Goal: Task Accomplishment & Management: Manage account settings

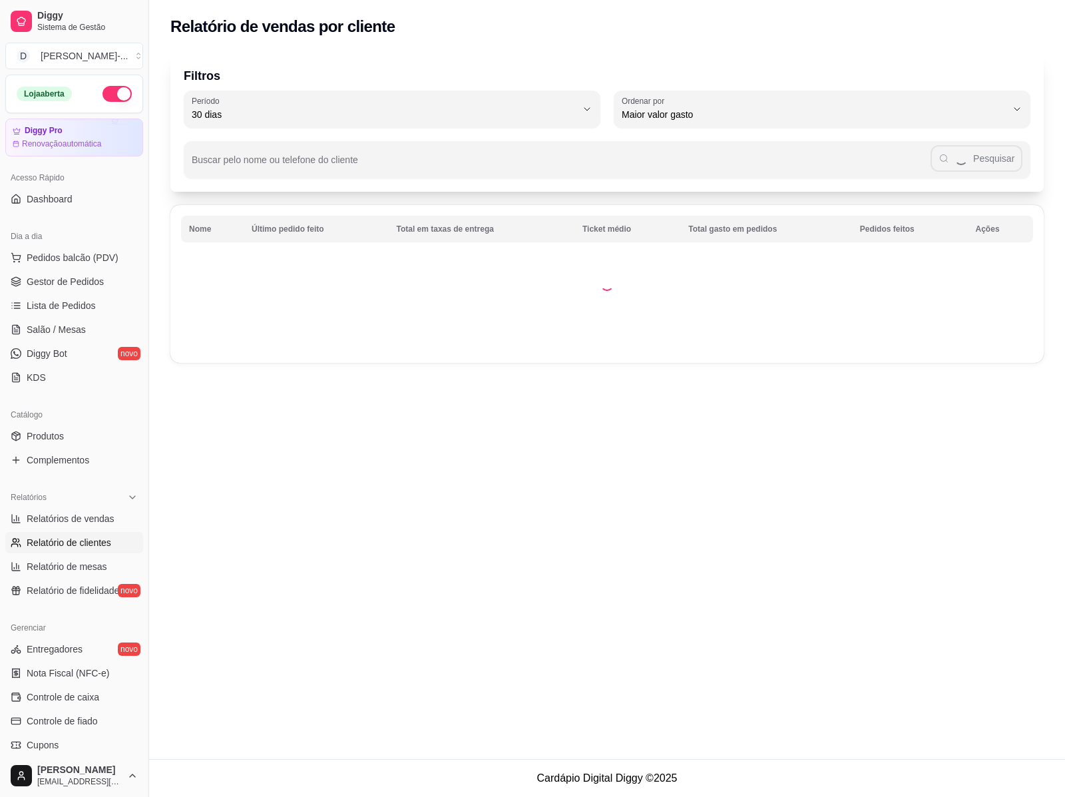
select select "30"
select select "HIGHEST_TOTAL_SPENT_WITH_ORDERS"
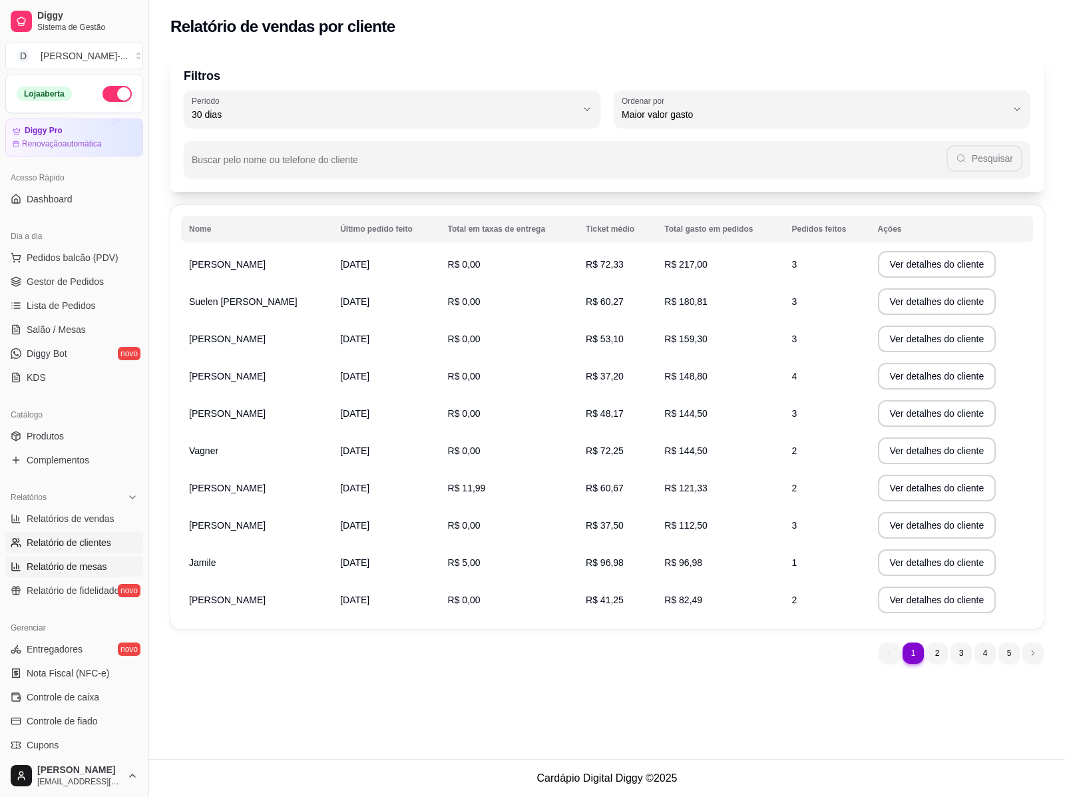
click at [75, 569] on span "Relatório de mesas" at bounding box center [67, 566] width 81 height 13
select select "TOTAL_OF_ORDERS"
select select "7"
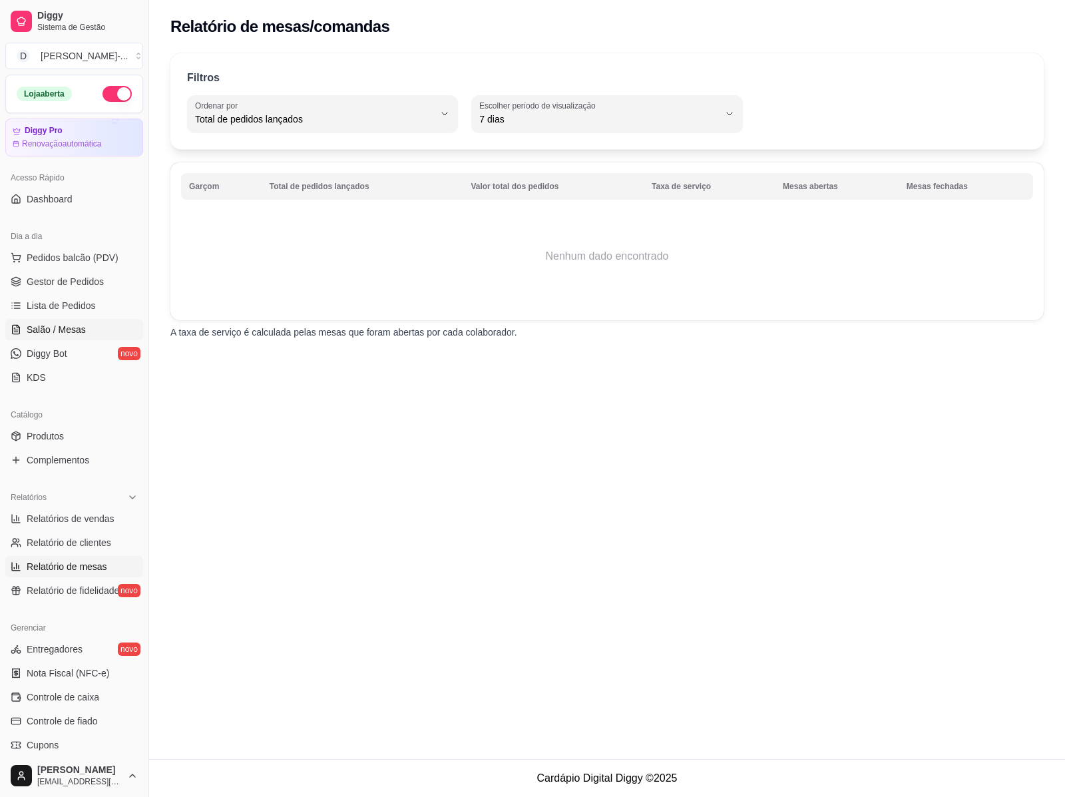
click at [55, 323] on span "Salão / Mesas" at bounding box center [56, 329] width 59 height 13
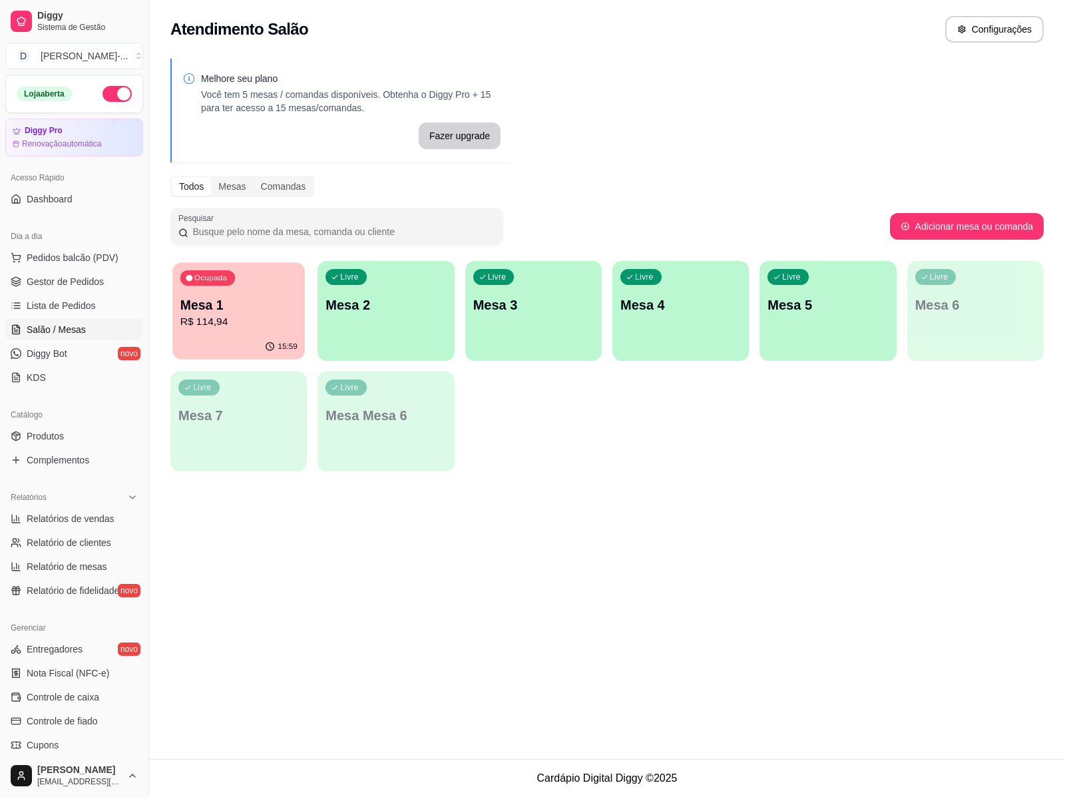
click at [214, 338] on div "15:59" at bounding box center [238, 346] width 133 height 25
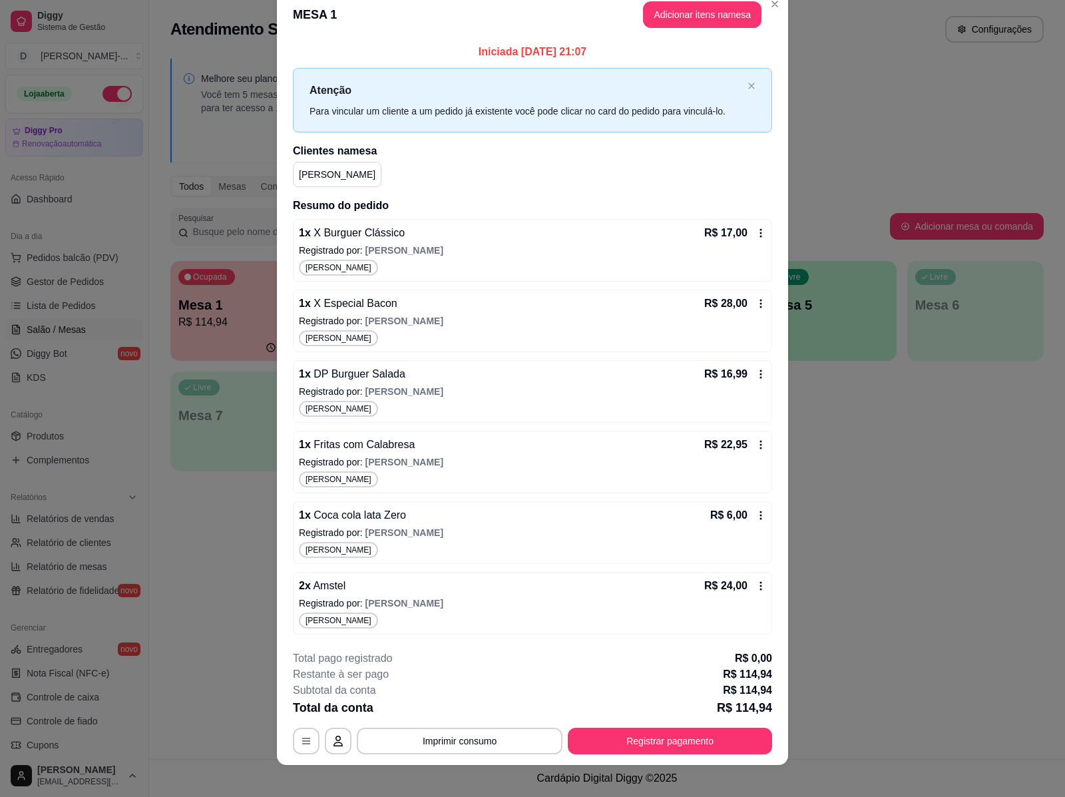
scroll to position [32, 0]
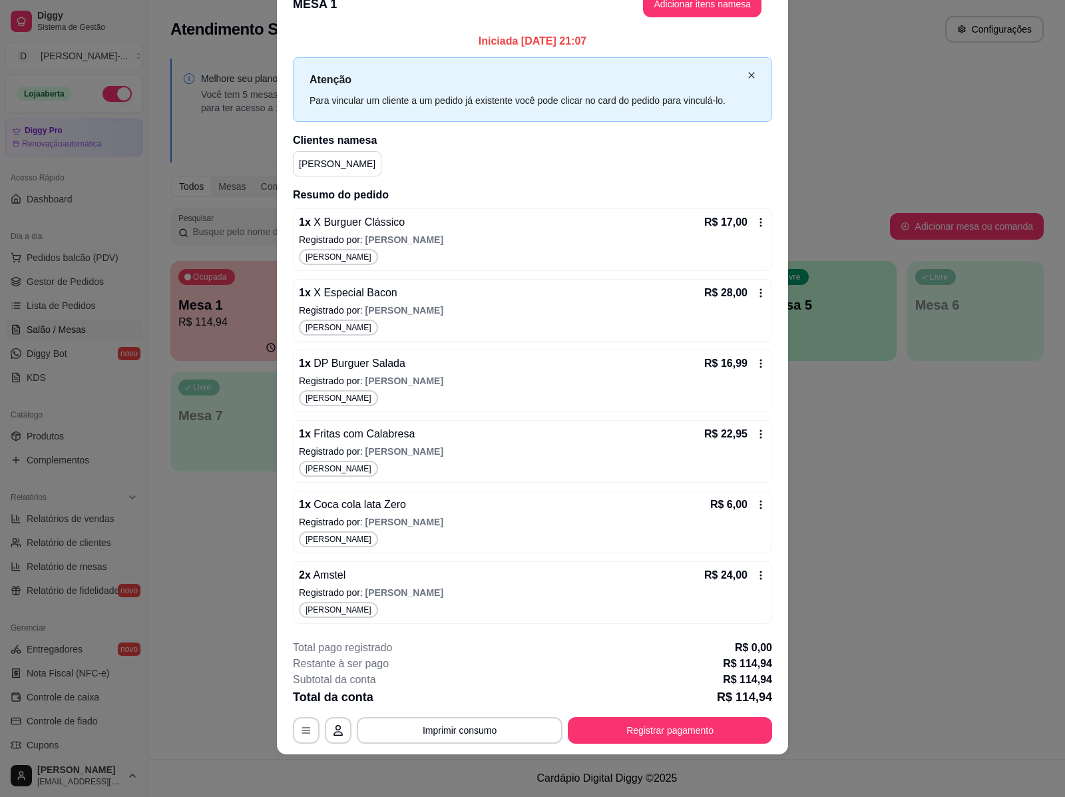
click at [748, 71] on icon "close" at bounding box center [752, 75] width 8 height 8
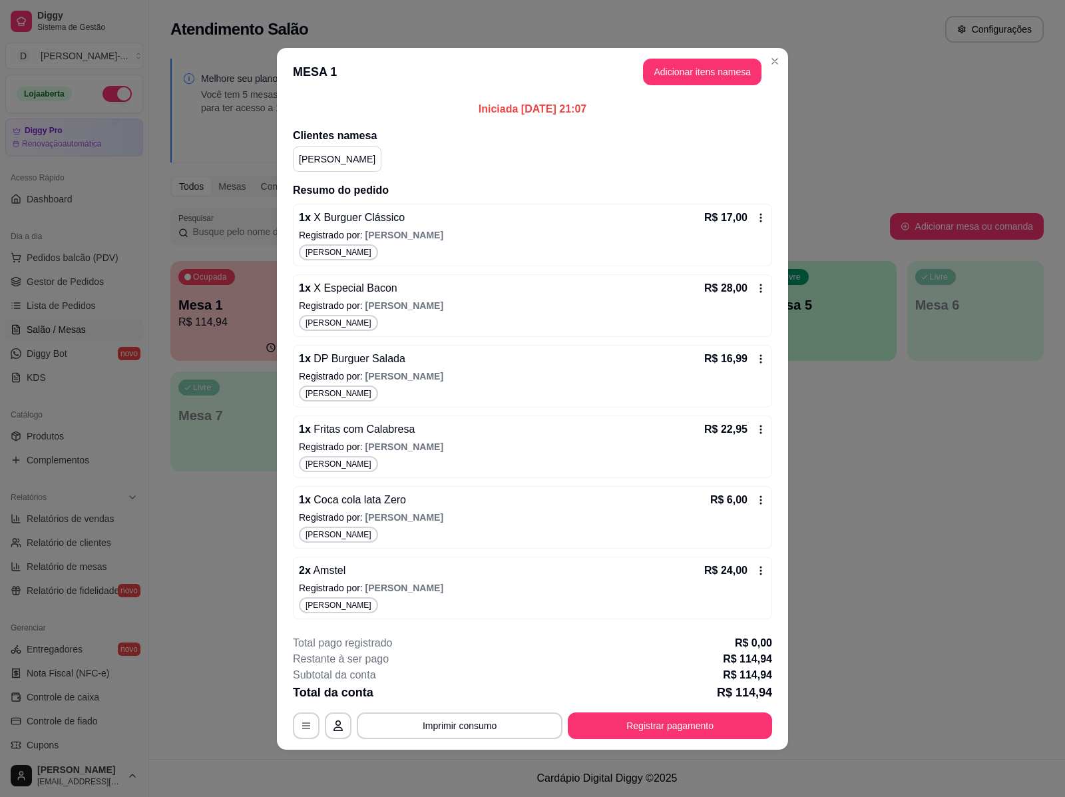
scroll to position [0, 0]
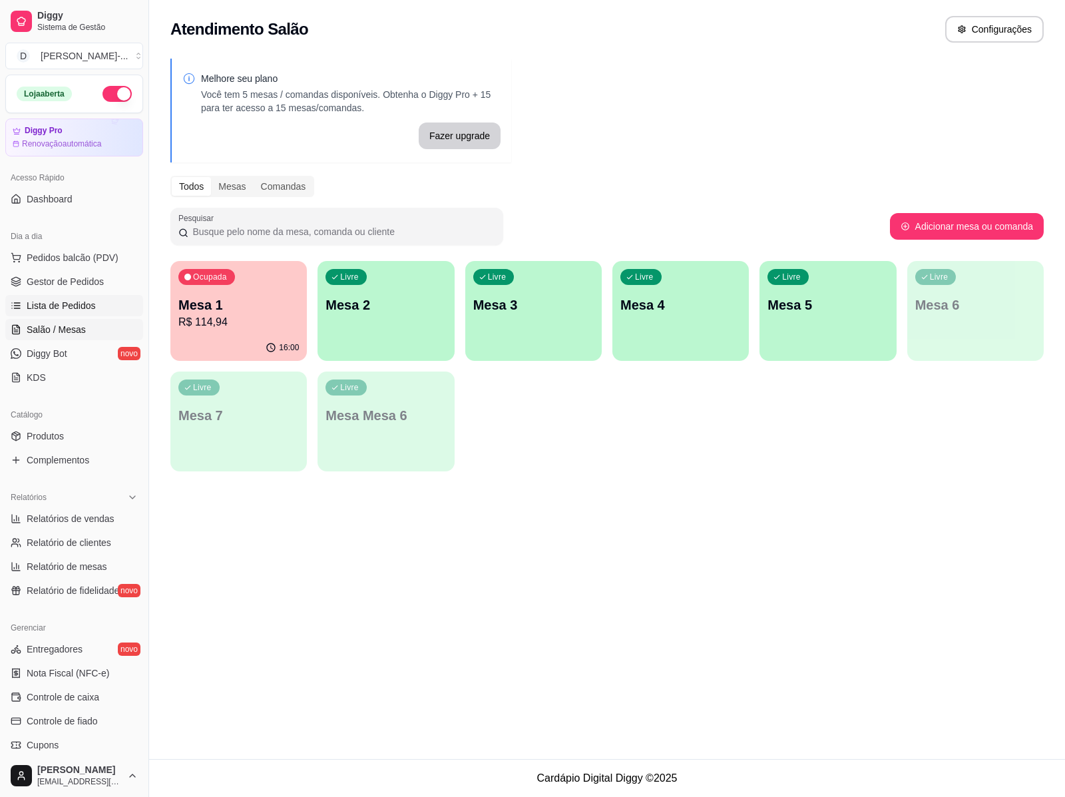
click at [124, 308] on link "Lista de Pedidos" at bounding box center [74, 305] width 138 height 21
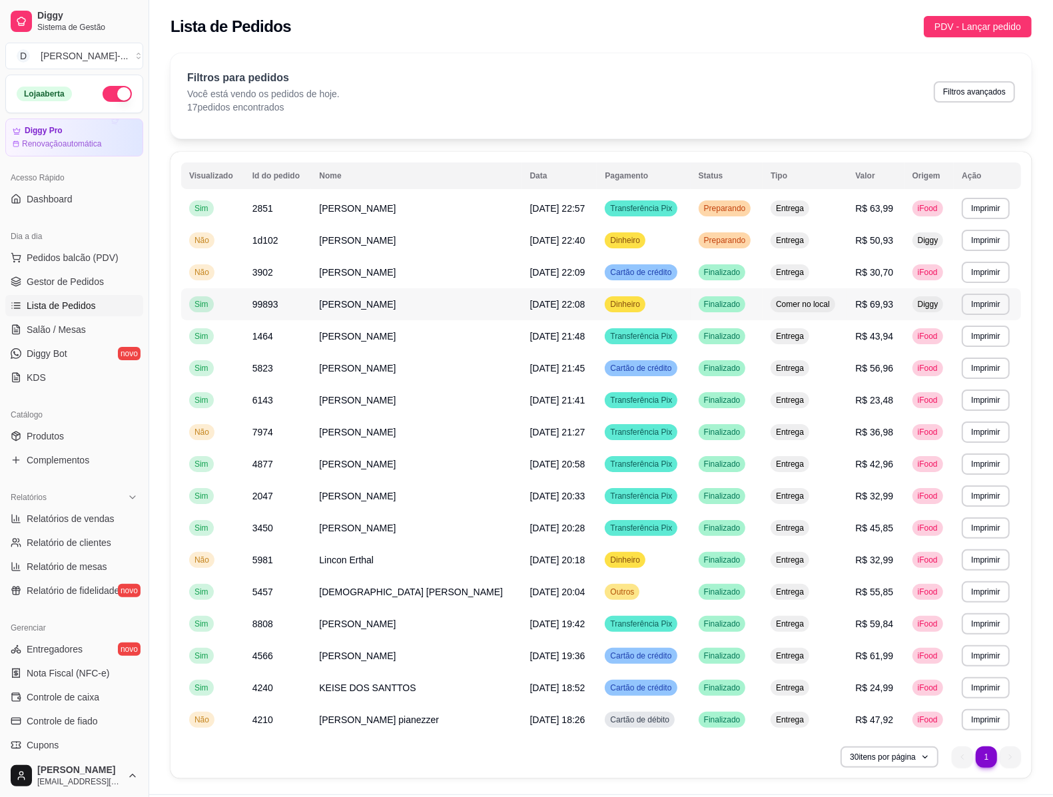
click at [401, 304] on td "[PERSON_NAME]" at bounding box center [416, 304] width 210 height 32
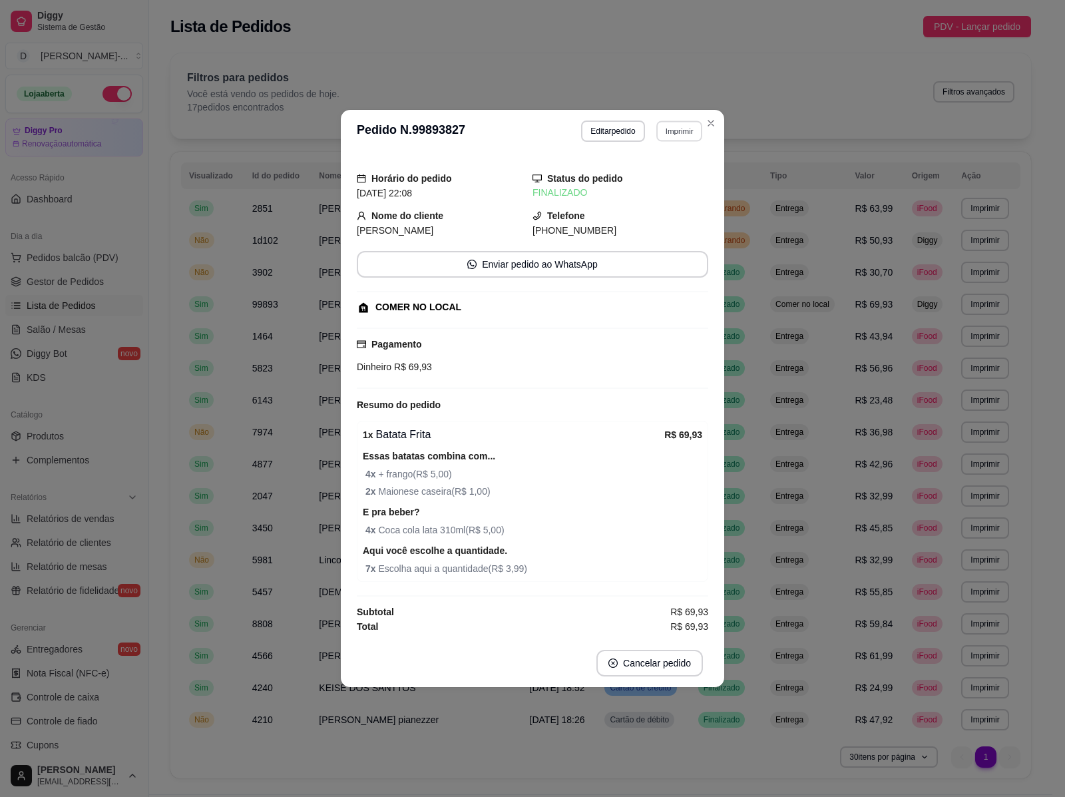
click at [701, 125] on button "Imprimir" at bounding box center [680, 131] width 46 height 21
click at [681, 174] on button "IMPRESSORA" at bounding box center [655, 176] width 93 height 21
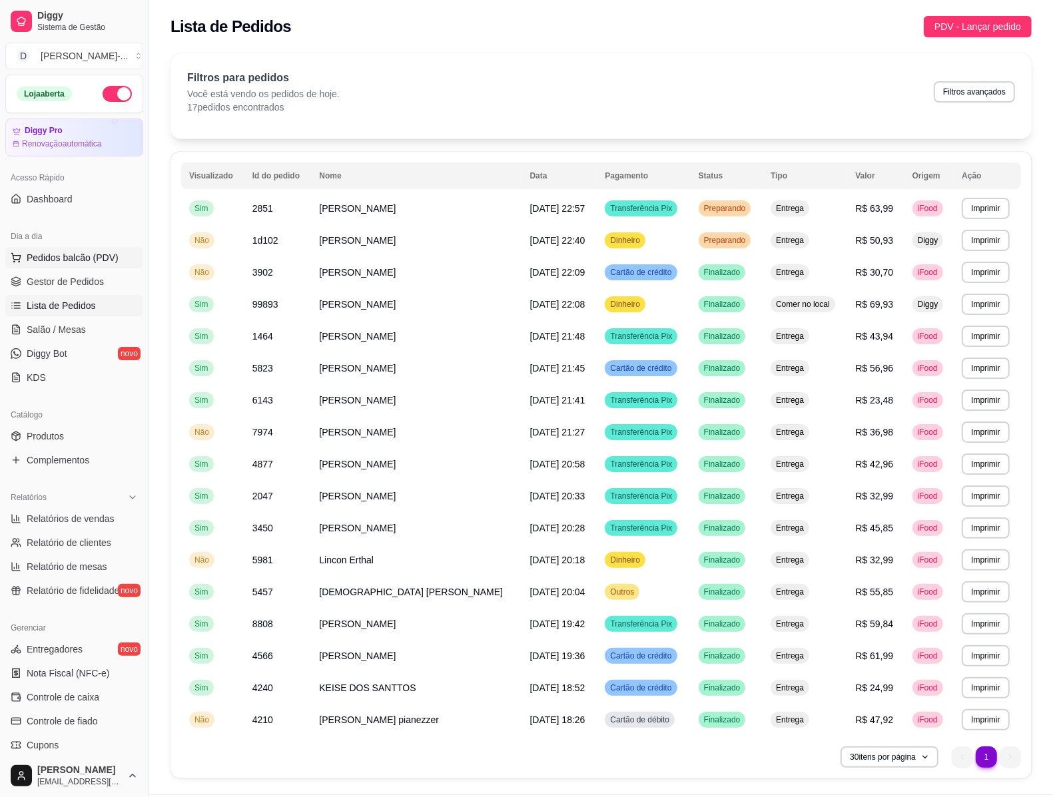
click at [85, 250] on button "Pedidos balcão (PDV)" at bounding box center [74, 257] width 138 height 21
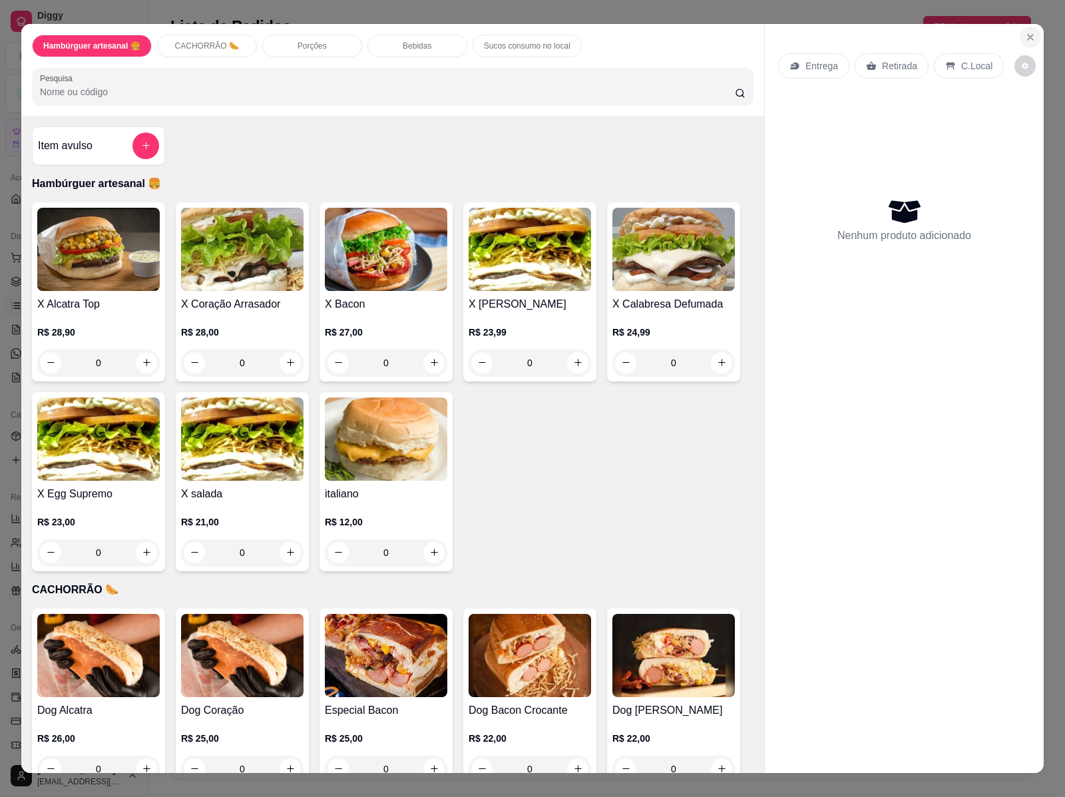
click at [1026, 32] on icon "Close" at bounding box center [1030, 37] width 11 height 11
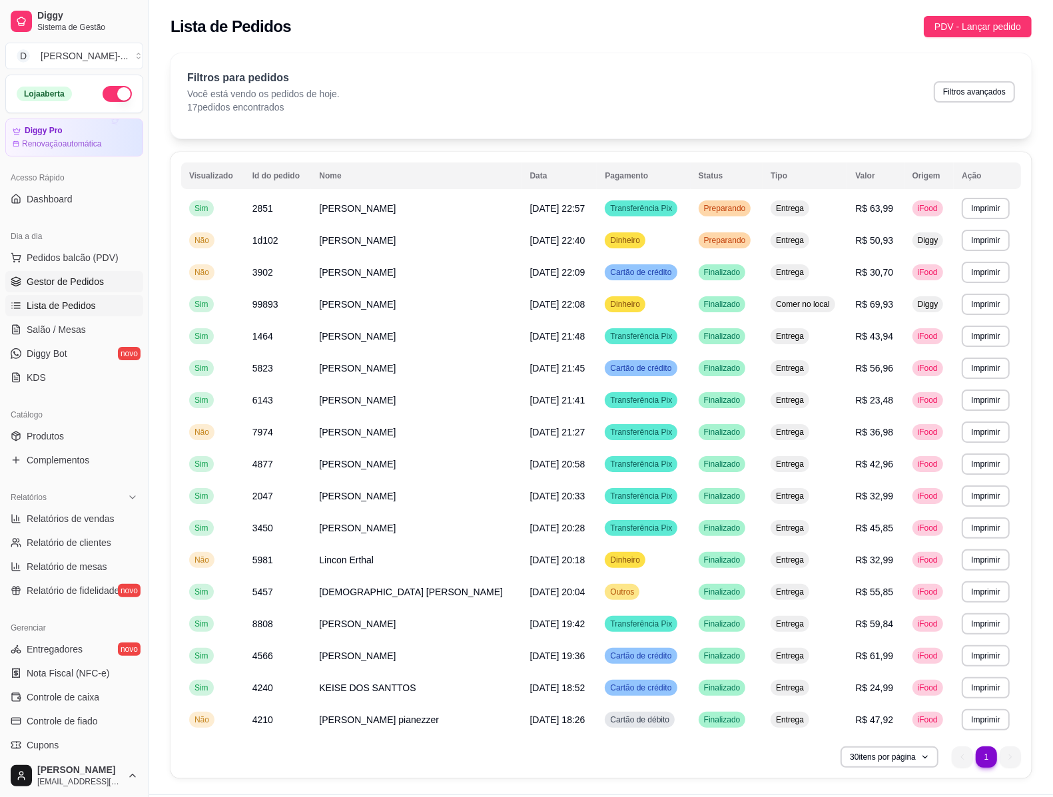
click at [105, 283] on link "Gestor de Pedidos" at bounding box center [74, 281] width 138 height 21
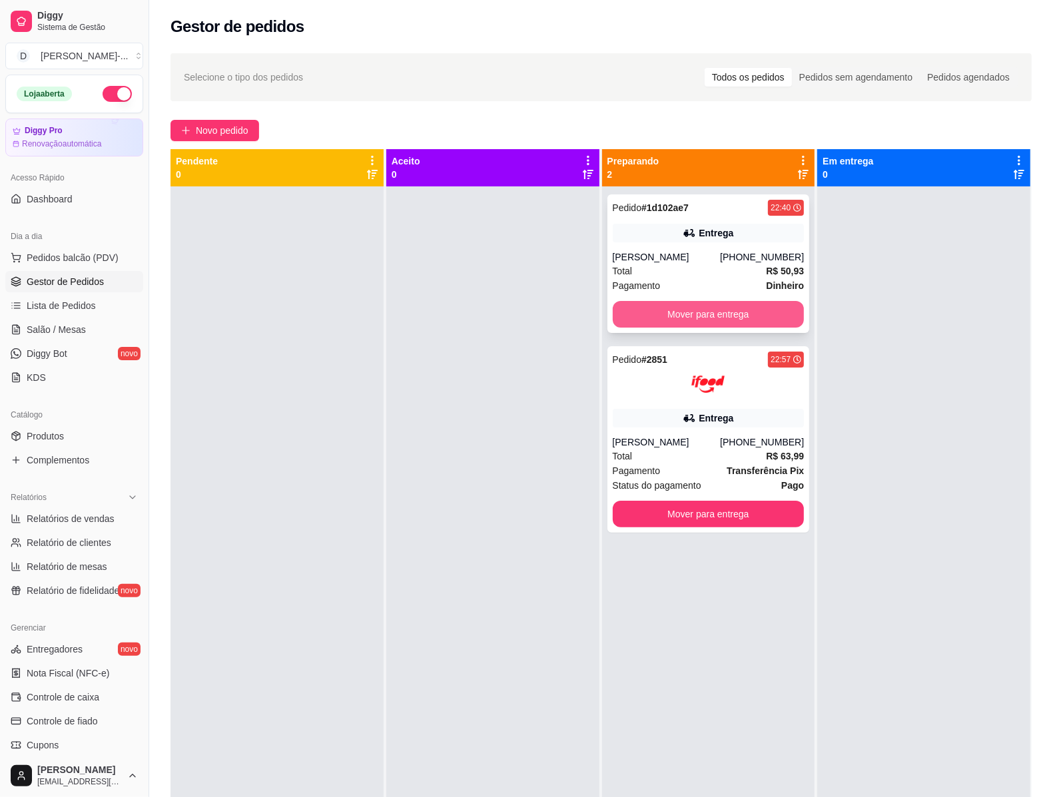
click at [700, 305] on button "Mover para entrega" at bounding box center [709, 314] width 192 height 27
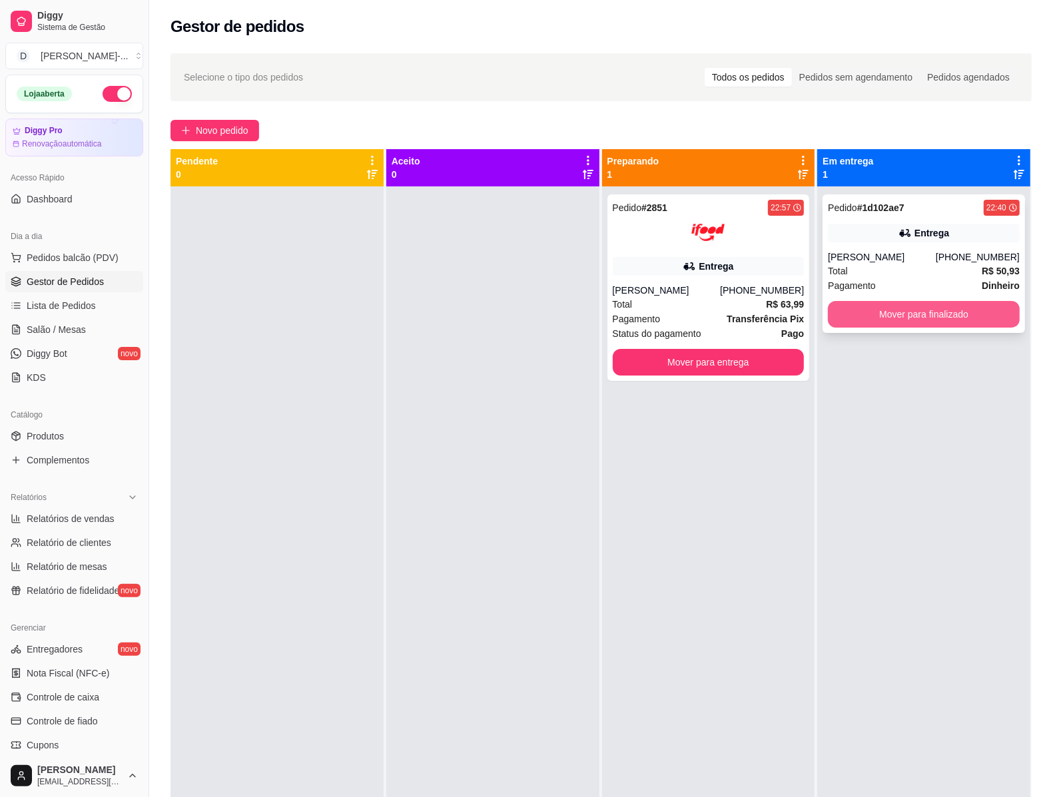
click at [896, 312] on button "Mover para finalizado" at bounding box center [924, 314] width 192 height 27
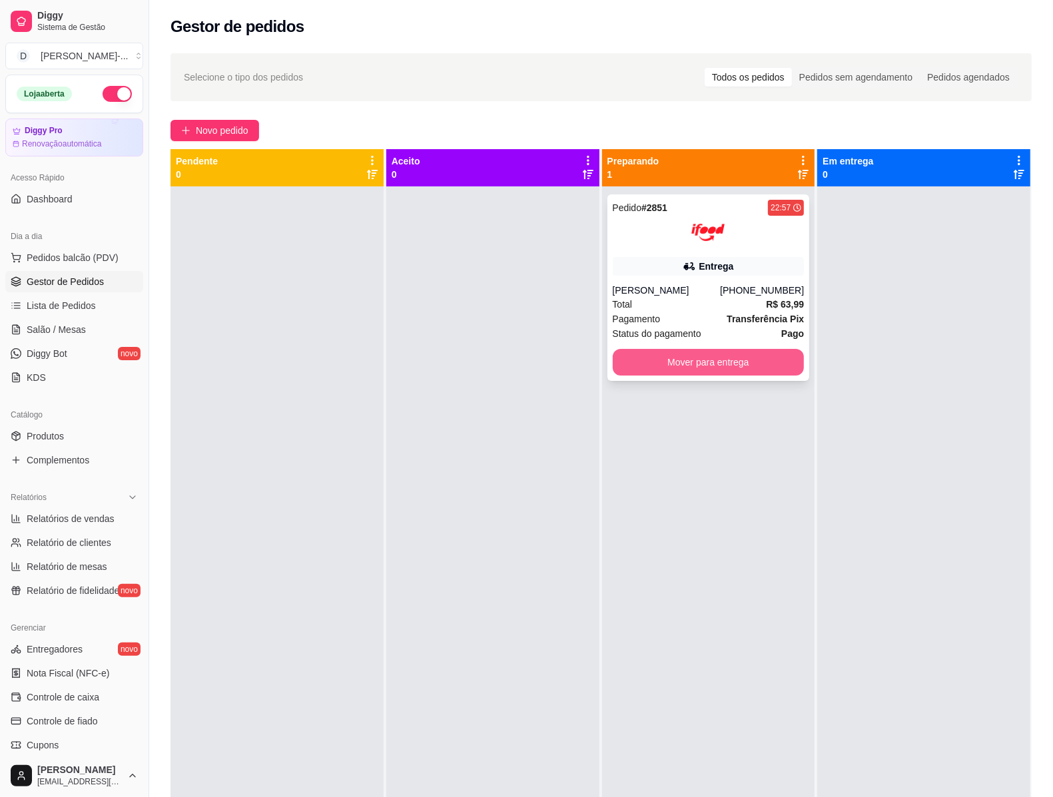
click at [665, 360] on button "Mover para entrega" at bounding box center [709, 362] width 192 height 27
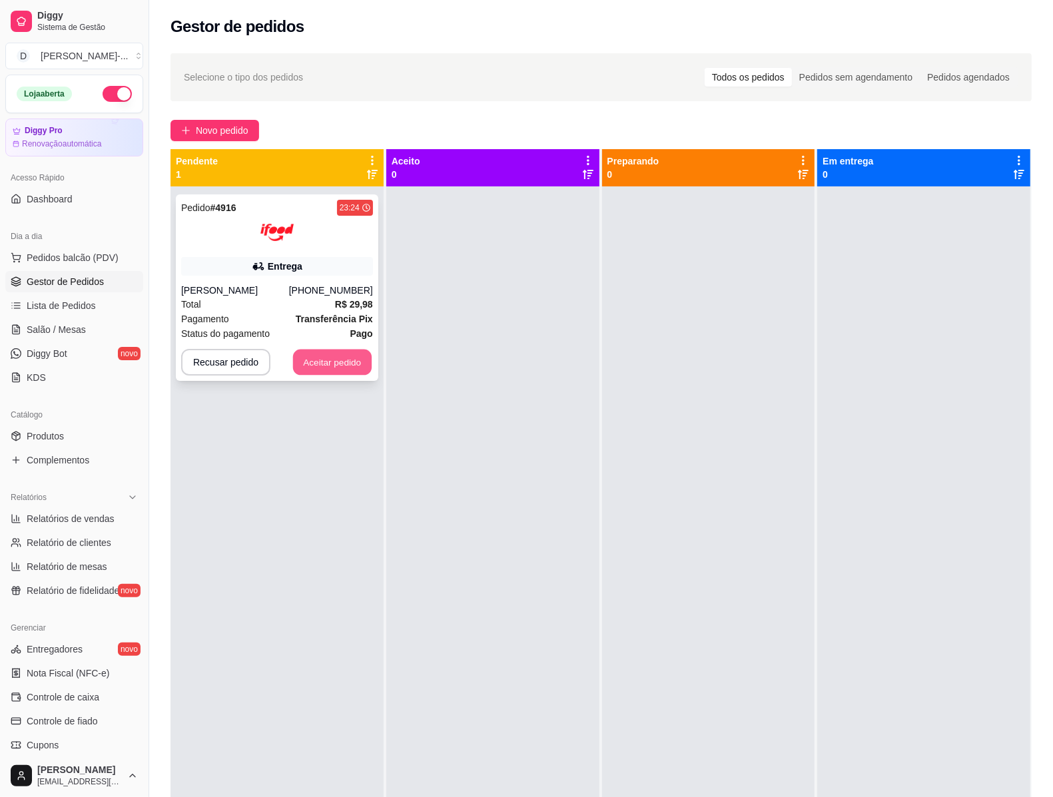
click at [360, 368] on button "Aceitar pedido" at bounding box center [332, 363] width 79 height 26
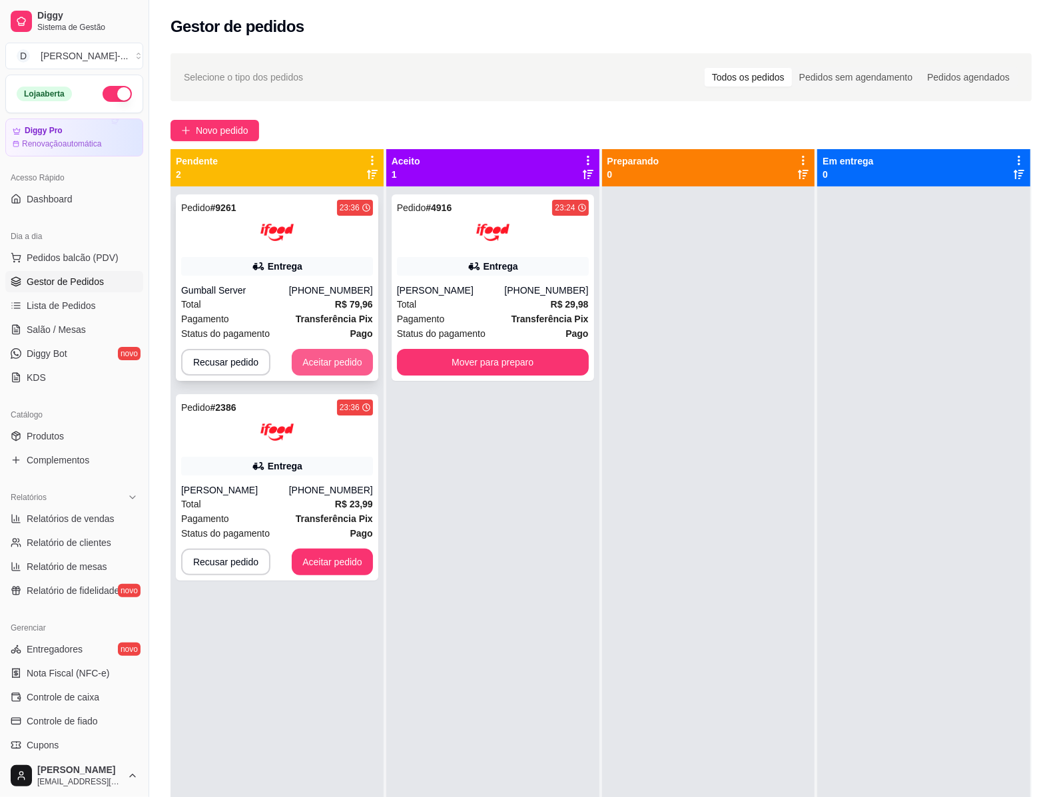
click at [348, 355] on button "Aceitar pedido" at bounding box center [332, 362] width 81 height 27
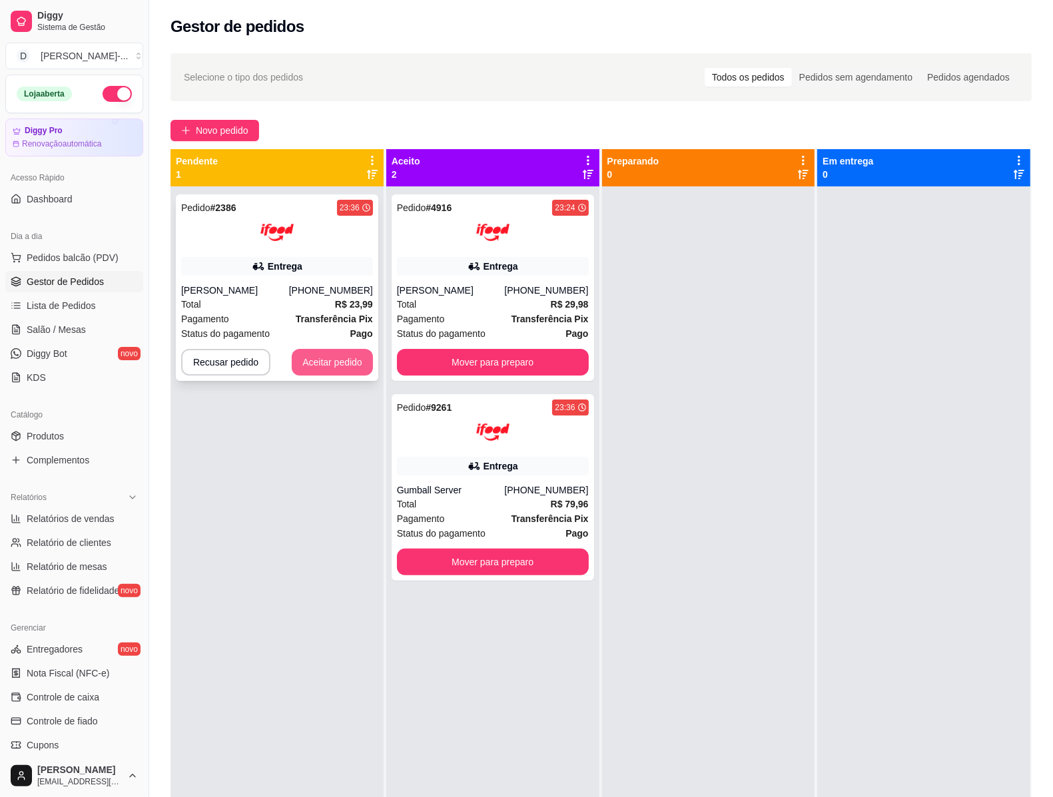
click at [336, 356] on button "Aceitar pedido" at bounding box center [332, 362] width 81 height 27
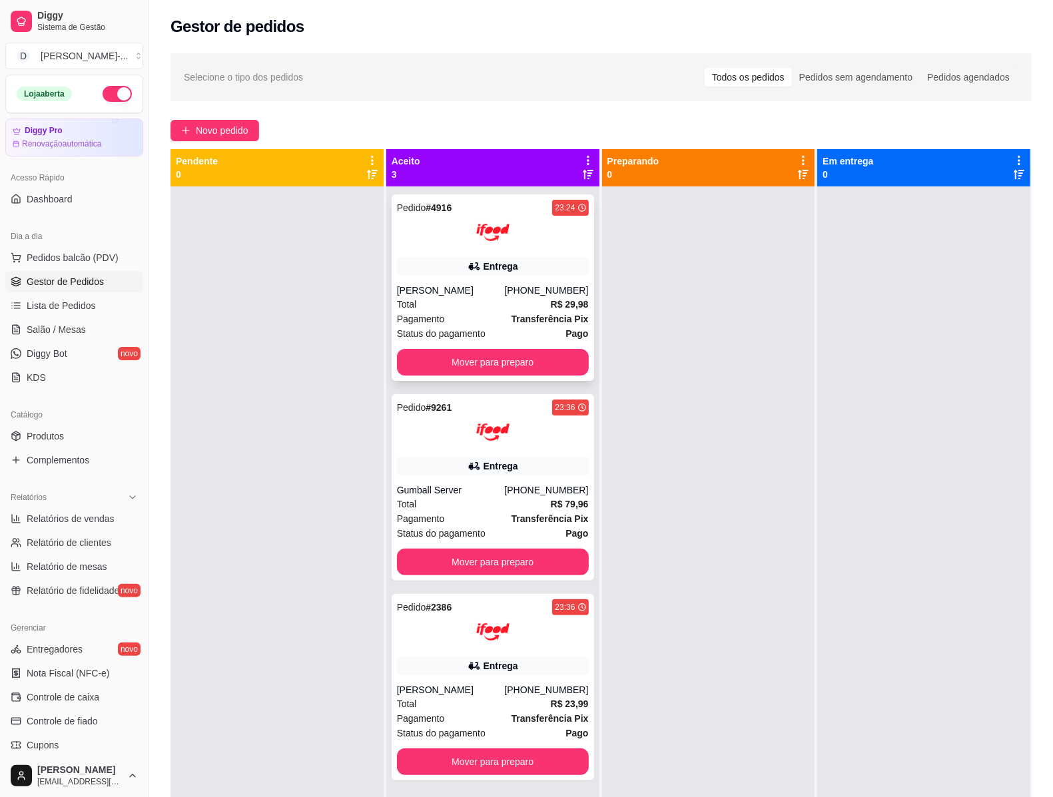
click at [513, 315] on strong "Transferência Pix" at bounding box center [549, 319] width 77 height 11
click at [495, 489] on div "Gumball Server" at bounding box center [451, 489] width 108 height 13
click at [438, 655] on div "Pedido # 2386 23:36 Entrega [PERSON_NAME] [PHONE_NUMBER] Total R$ 23,99 Pagamen…" at bounding box center [493, 687] width 202 height 186
click at [517, 619] on div at bounding box center [493, 631] width 192 height 33
click at [547, 357] on button "Mover para preparo" at bounding box center [493, 362] width 192 height 27
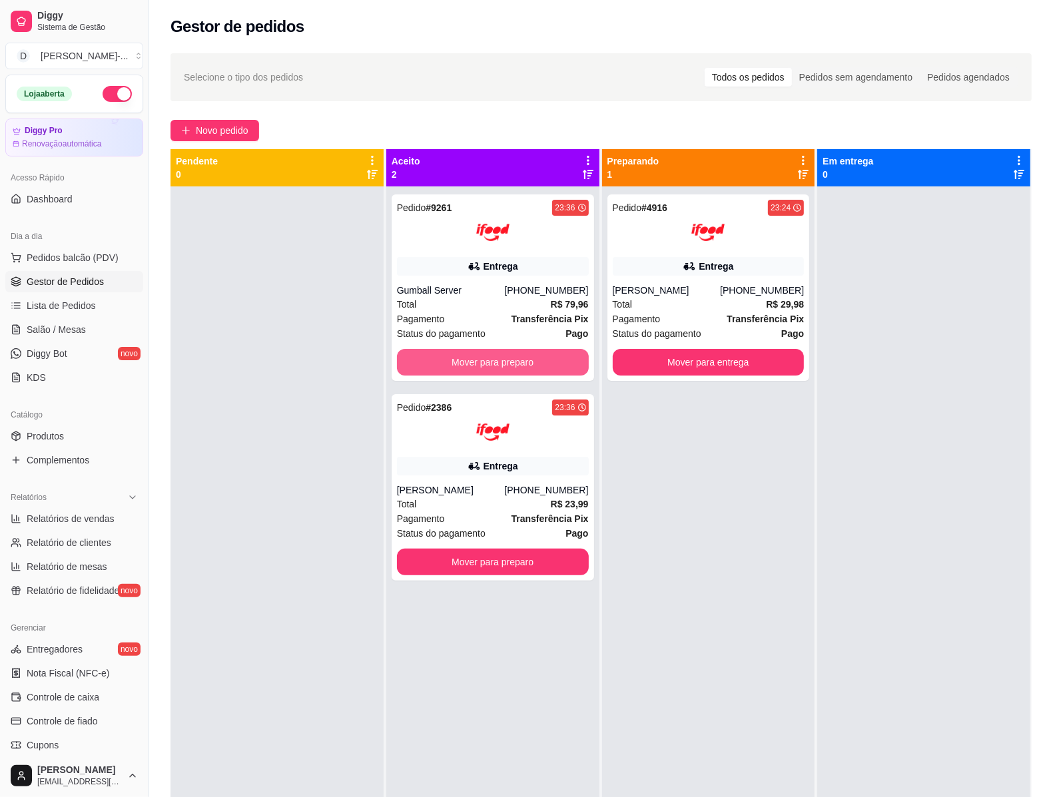
click at [503, 357] on button "Mover para preparo" at bounding box center [493, 362] width 192 height 27
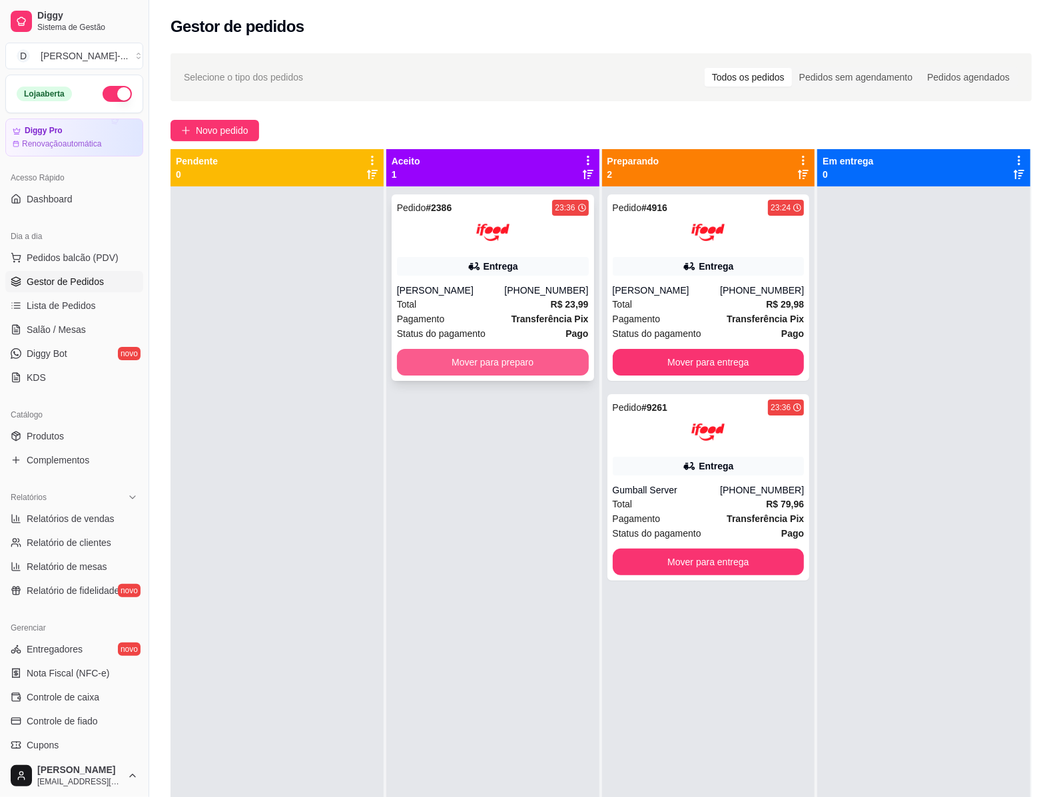
click at [495, 360] on button "Mover para preparo" at bounding box center [493, 362] width 192 height 27
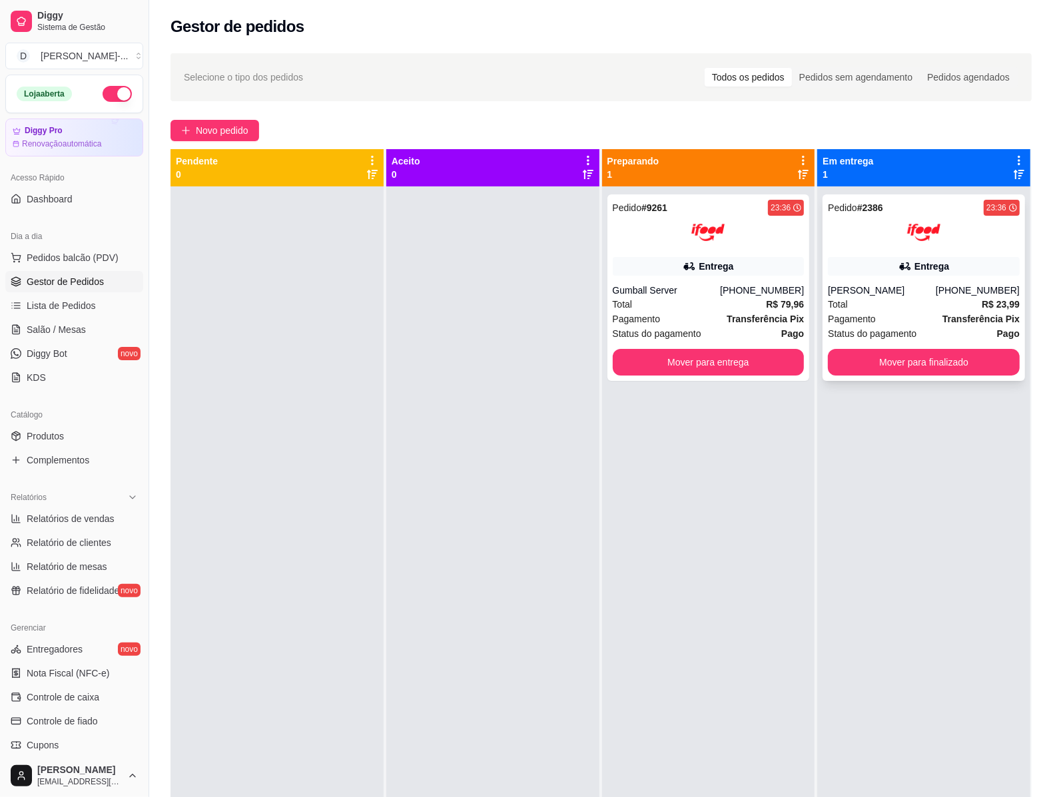
click at [871, 288] on div "[PERSON_NAME]" at bounding box center [882, 290] width 108 height 13
click at [465, 566] on div at bounding box center [492, 584] width 213 height 797
click at [370, 413] on div at bounding box center [276, 584] width 213 height 797
click at [859, 307] on div "Total R$ 23,99" at bounding box center [924, 304] width 192 height 15
click at [916, 300] on div "Total R$ 23,99" at bounding box center [924, 304] width 192 height 15
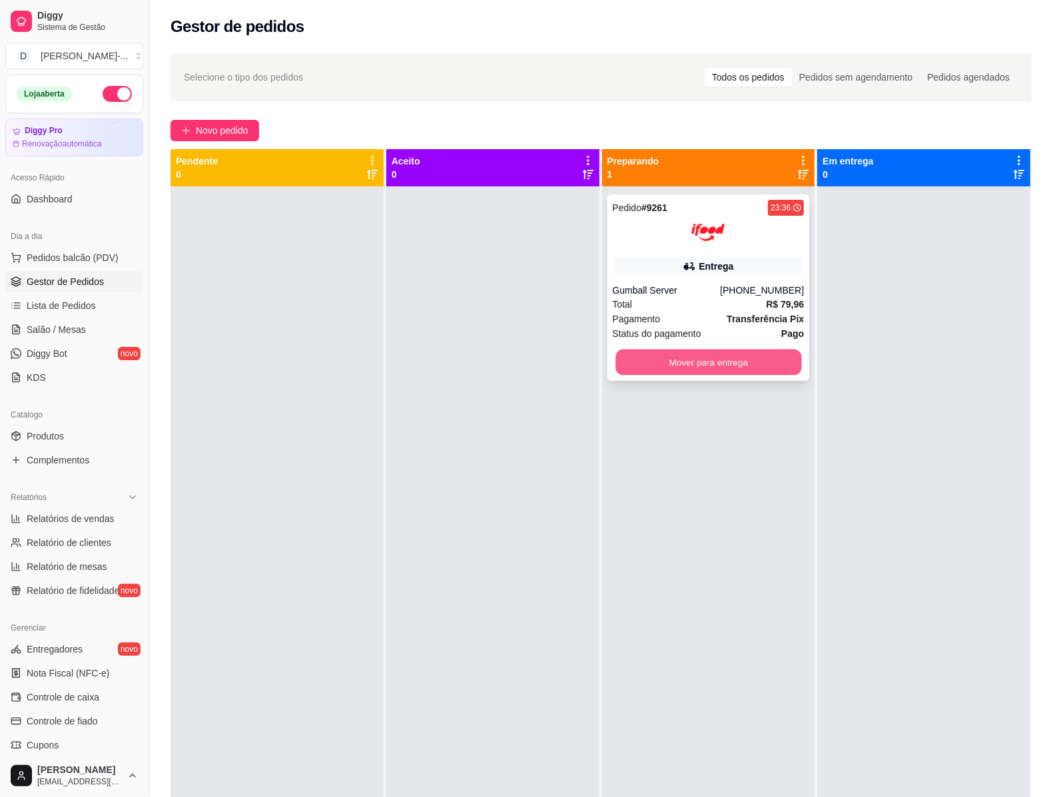
click at [700, 365] on button "Mover para entrega" at bounding box center [708, 363] width 186 height 26
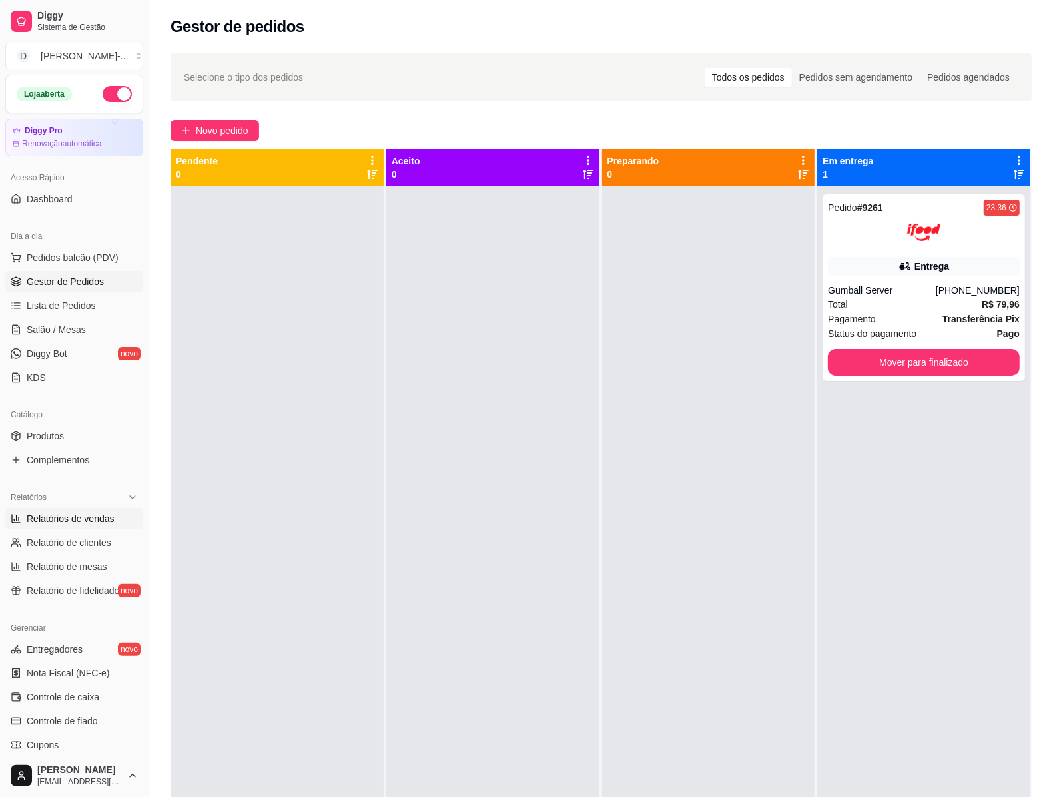
click at [85, 523] on span "Relatórios de vendas" at bounding box center [71, 518] width 88 height 13
select select "ALL"
select select "0"
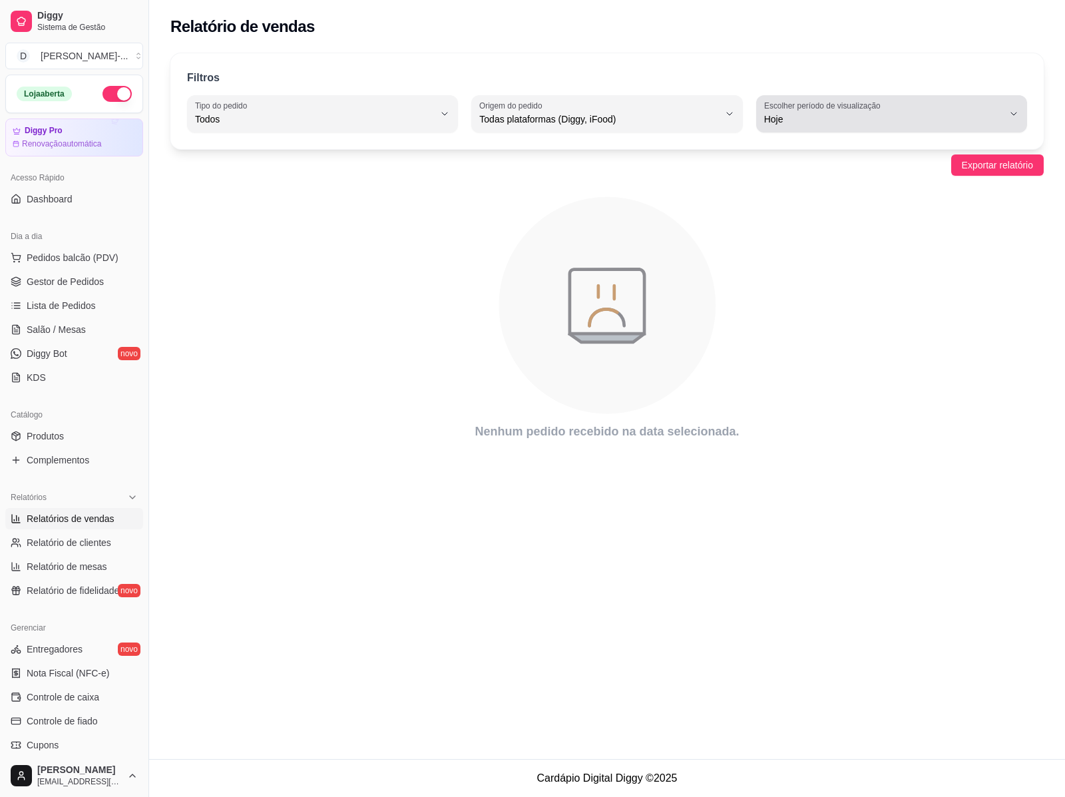
click at [973, 107] on div "Hoje" at bounding box center [883, 114] width 239 height 27
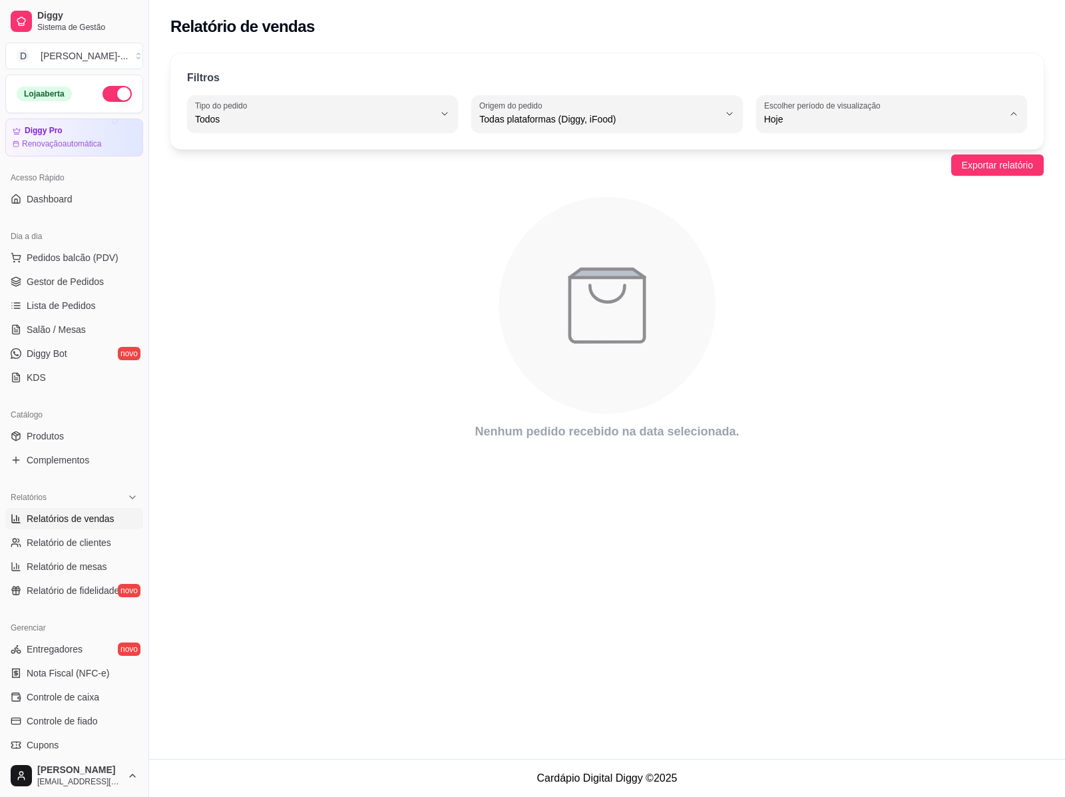
click at [863, 174] on span "Ontem" at bounding box center [885, 172] width 227 height 13
type input "1"
select select "1"
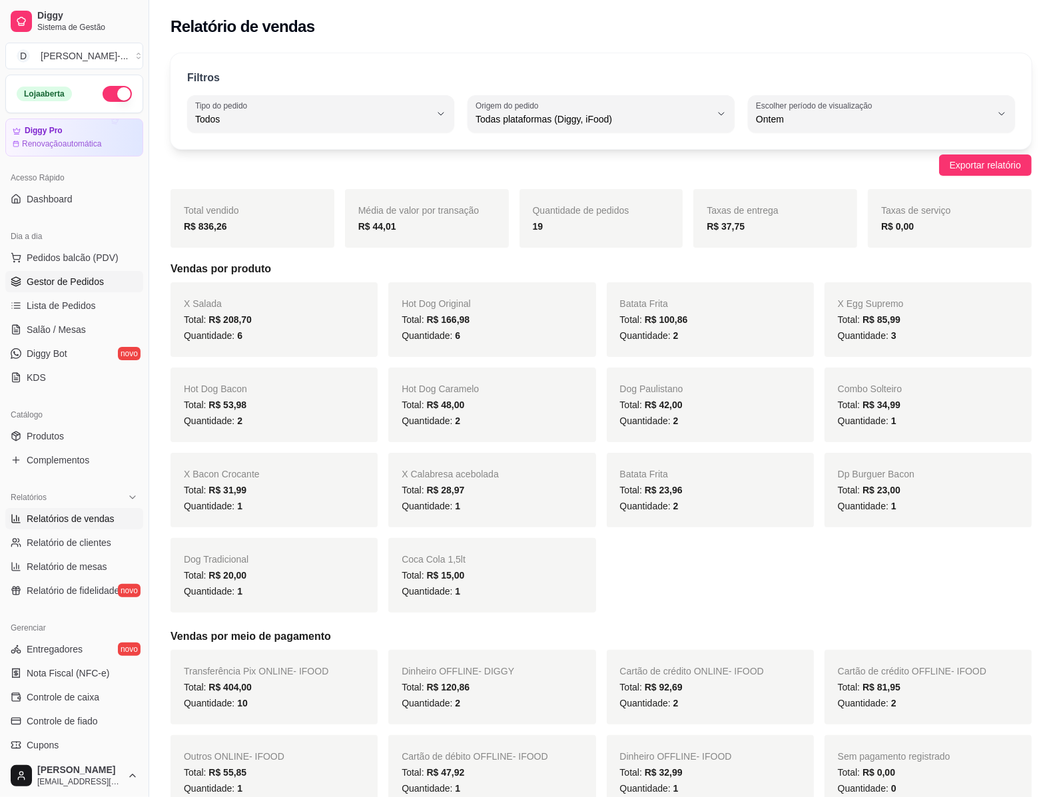
click at [68, 287] on span "Gestor de Pedidos" at bounding box center [65, 281] width 77 height 13
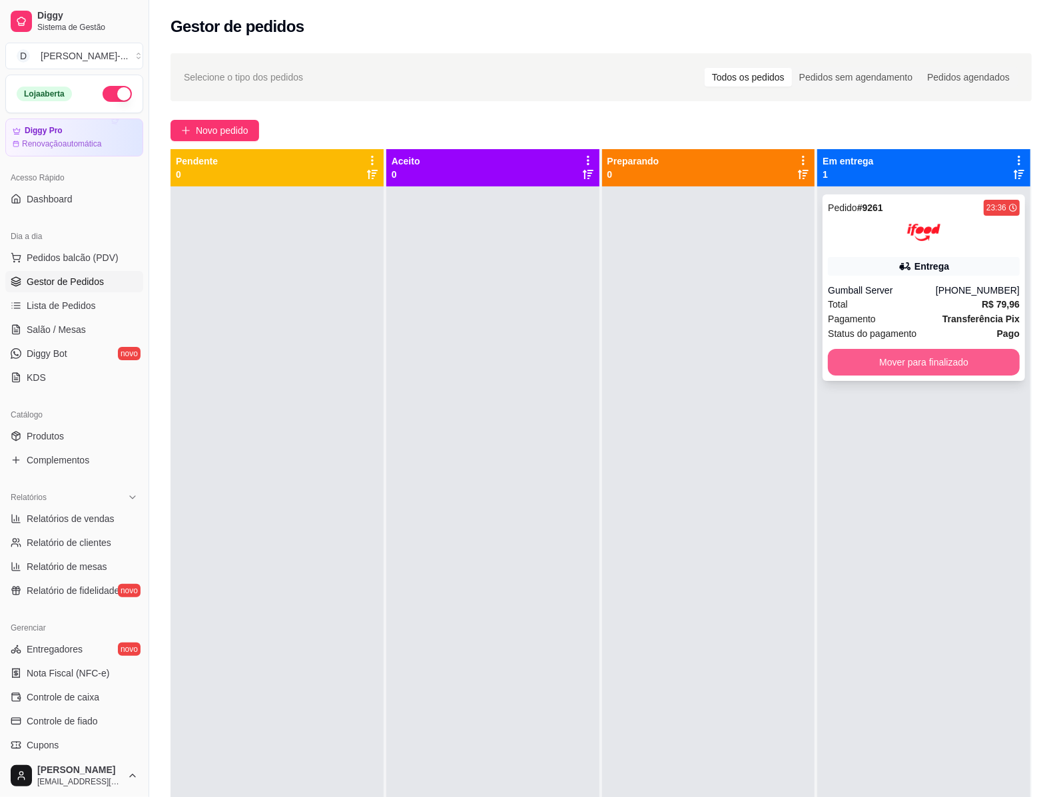
click at [887, 356] on button "Mover para finalizado" at bounding box center [924, 362] width 192 height 27
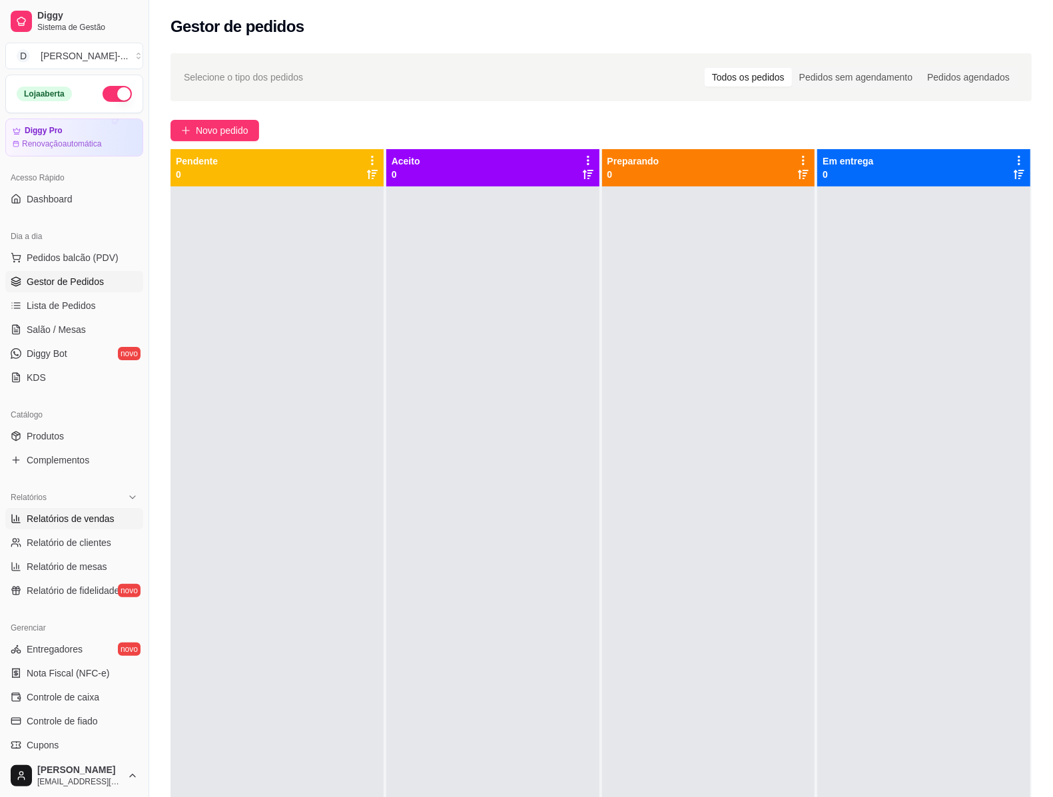
click at [75, 521] on span "Relatórios de vendas" at bounding box center [71, 518] width 88 height 13
select select "ALL"
select select "0"
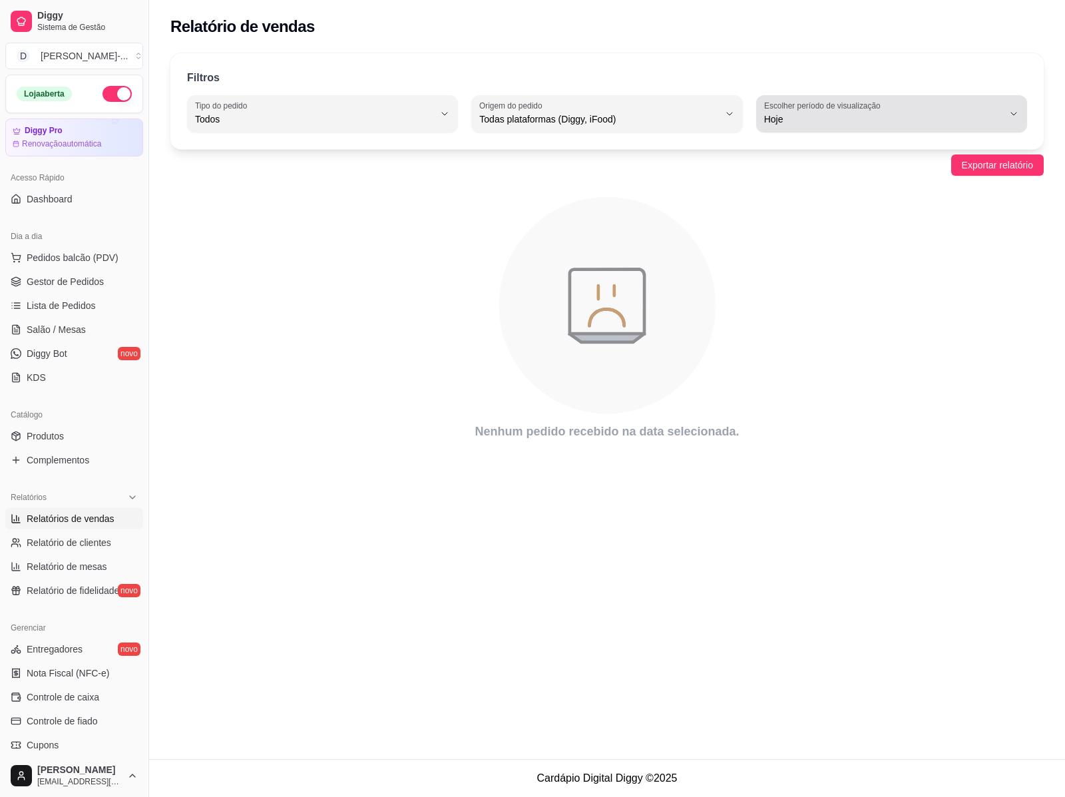
click at [994, 105] on div "Hoje" at bounding box center [883, 114] width 239 height 27
click at [811, 176] on span "Ontem" at bounding box center [885, 172] width 227 height 13
type input "1"
select select "1"
